Goal: Information Seeking & Learning: Learn about a topic

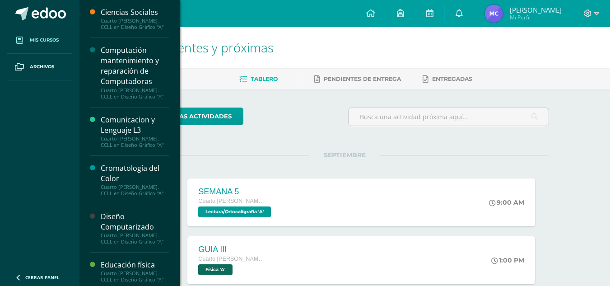
click at [36, 35] on link "Mis cursos" at bounding box center [39, 40] width 65 height 27
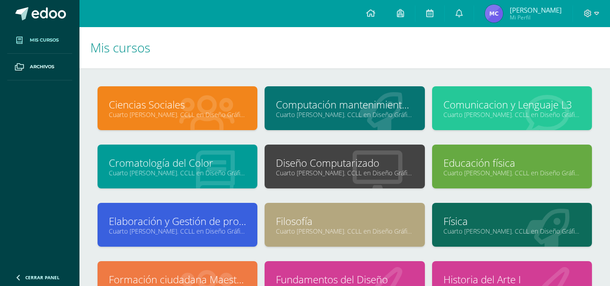
click at [187, 159] on link "Cromatología del Color" at bounding box center [177, 163] width 137 height 14
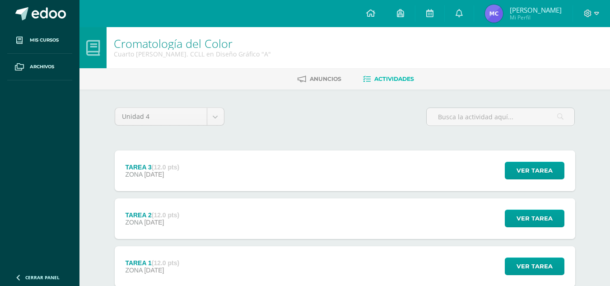
scroll to position [109, 0]
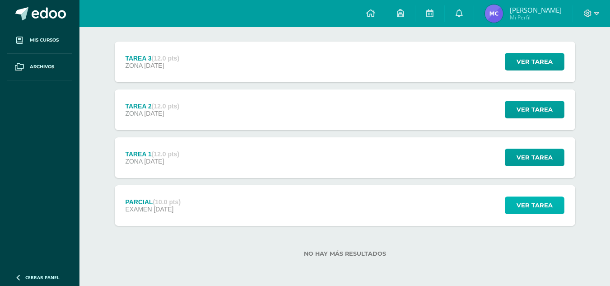
click at [553, 206] on button "Ver tarea" at bounding box center [535, 206] width 60 height 18
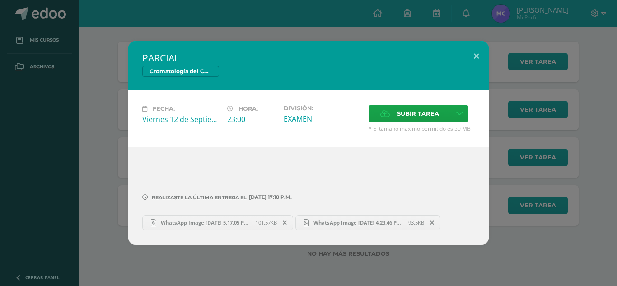
click at [561, 159] on div "PARCIAL Cromatología del Color Fecha: Viernes 12 de Septiembre Hora: 23:00 Divi…" at bounding box center [309, 143] width 610 height 204
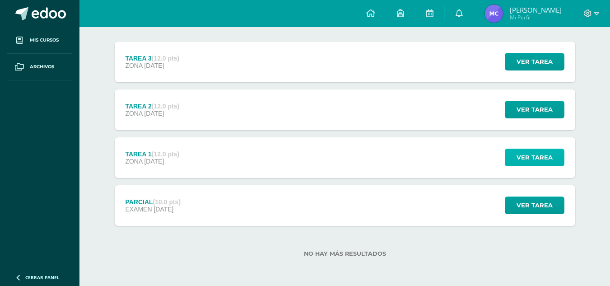
click at [518, 157] on span "Ver tarea" at bounding box center [535, 157] width 36 height 17
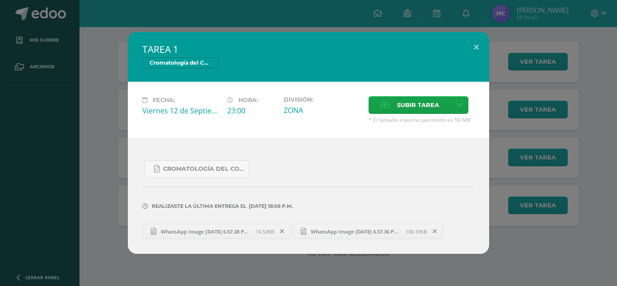
click at [590, 208] on div "TAREA 1 Cromatología del Color Fecha: Viernes 12 de Septiembre Hora: 23:00 Divi…" at bounding box center [309, 143] width 610 height 222
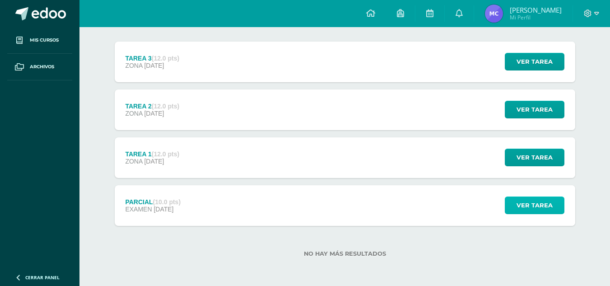
click at [539, 206] on span "Ver tarea" at bounding box center [535, 205] width 36 height 17
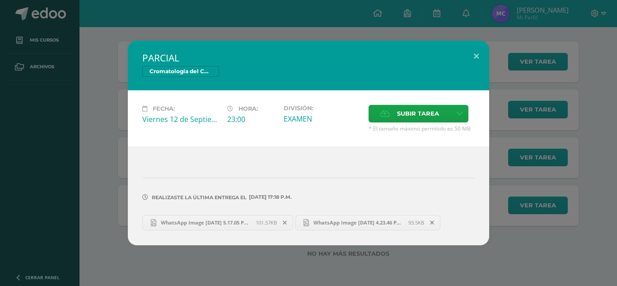
click at [580, 196] on div "PARCIAL Cromatología del Color Fecha: Viernes 12 de Septiembre Hora: 23:00 Divi…" at bounding box center [309, 143] width 610 height 204
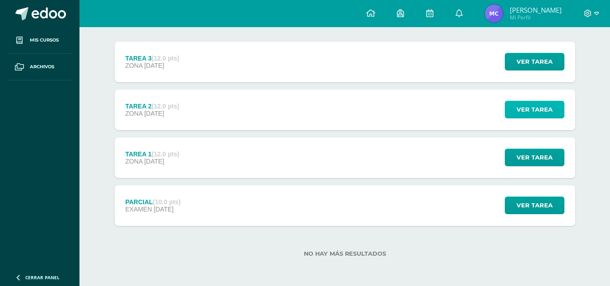
click at [528, 112] on span "Ver tarea" at bounding box center [535, 109] width 36 height 17
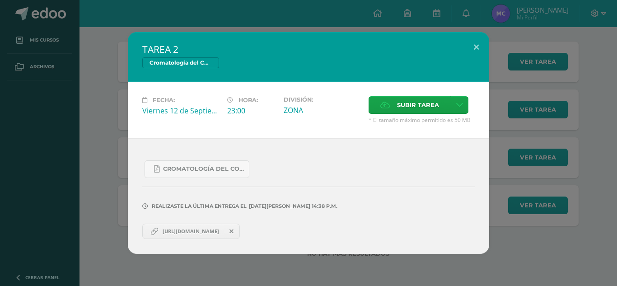
click at [576, 182] on div "TAREA 2 Cromatología del Color Fecha: Viernes 12 de Septiembre Hora: 23:00 Divi…" at bounding box center [309, 143] width 610 height 222
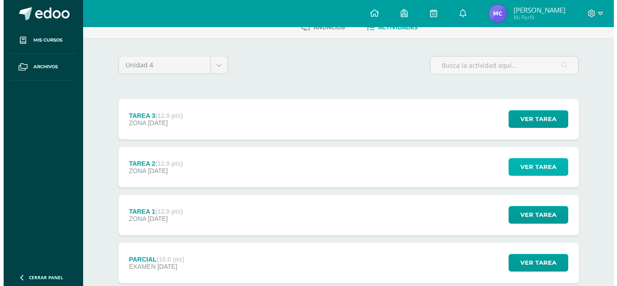
scroll to position [50, 0]
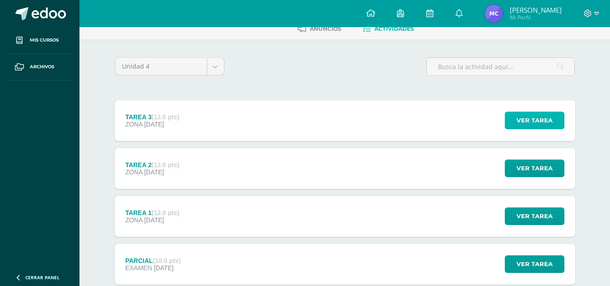
click at [545, 122] on span "Ver tarea" at bounding box center [535, 120] width 36 height 17
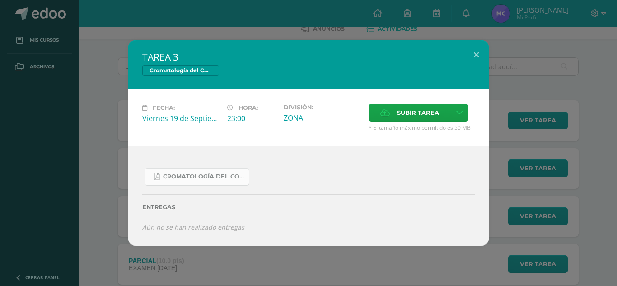
click at [232, 173] on span "Cromatología del color.docx.pdf" at bounding box center [203, 176] width 81 height 7
